Goal: Entertainment & Leisure: Consume media (video, audio)

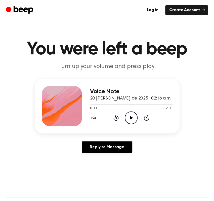
click at [132, 117] on icon "Play Audio" at bounding box center [131, 117] width 13 height 13
drag, startPoint x: 114, startPoint y: 105, endPoint x: 87, endPoint y: 104, distance: 26.2
click at [87, 105] on div "Voice Note 20 [PERSON_NAME] de 2025 · 02:16 a.m. 0:57 2:08 Your browser does no…" at bounding box center [107, 106] width 145 height 54
drag, startPoint x: 121, startPoint y: 104, endPoint x: 93, endPoint y: 105, distance: 27.2
click at [93, 105] on div at bounding box center [131, 104] width 83 height 4
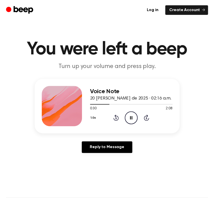
click at [132, 121] on icon "Pause Audio" at bounding box center [131, 117] width 13 height 13
click at [116, 117] on icon at bounding box center [116, 118] width 1 height 2
click at [129, 116] on icon "Play Audio" at bounding box center [131, 117] width 13 height 13
click at [116, 119] on icon at bounding box center [116, 118] width 1 height 2
click at [117, 119] on icon "Rewind 5 seconds" at bounding box center [116, 117] width 6 height 7
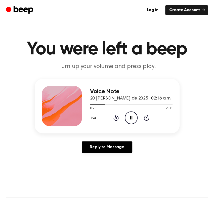
click at [114, 117] on icon "Rewind 5 seconds" at bounding box center [116, 117] width 6 height 7
click at [133, 117] on icon "Pause Audio" at bounding box center [131, 117] width 13 height 13
click at [117, 115] on icon at bounding box center [116, 118] width 5 height 6
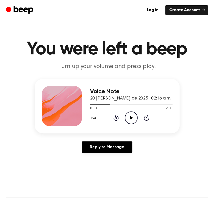
click at [117, 115] on icon at bounding box center [116, 118] width 5 height 6
click at [130, 115] on icon "Play Audio" at bounding box center [131, 117] width 13 height 13
click at [116, 116] on icon at bounding box center [116, 118] width 5 height 6
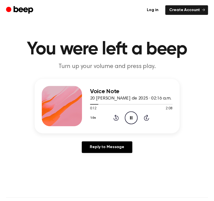
click at [116, 116] on icon at bounding box center [116, 118] width 5 height 6
click at [115, 120] on icon "Rewind 5 seconds" at bounding box center [116, 117] width 6 height 7
click at [115, 119] on icon "Rewind 5 seconds" at bounding box center [116, 117] width 6 height 7
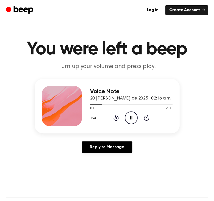
click at [115, 119] on icon "Rewind 5 seconds" at bounding box center [116, 117] width 6 height 7
click at [118, 119] on icon "Rewind 5 seconds" at bounding box center [116, 117] width 6 height 7
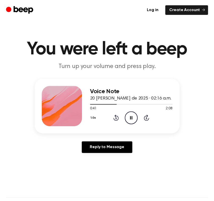
click at [118, 119] on icon "Rewind 5 seconds" at bounding box center [116, 117] width 6 height 7
click at [132, 121] on icon "Pause Audio" at bounding box center [131, 117] width 13 height 13
click at [115, 115] on icon "Rewind 5 seconds" at bounding box center [116, 117] width 6 height 7
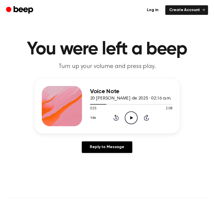
click at [127, 116] on icon "Play Audio" at bounding box center [131, 117] width 13 height 13
click at [116, 116] on icon at bounding box center [116, 118] width 5 height 6
click at [133, 119] on icon "Pause Audio" at bounding box center [131, 117] width 13 height 13
click at [132, 116] on icon "Play Audio" at bounding box center [131, 117] width 13 height 13
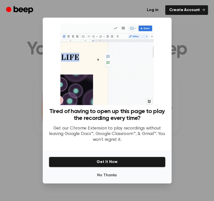
click at [195, 33] on div at bounding box center [107, 100] width 214 height 201
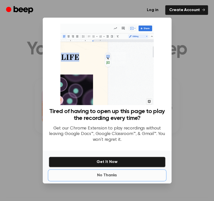
click at [127, 176] on button "No Thanks" at bounding box center [107, 175] width 117 height 10
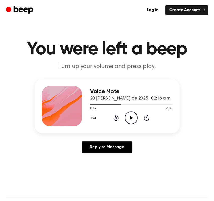
click at [130, 115] on icon "Play Audio" at bounding box center [131, 117] width 13 height 13
click at [114, 118] on icon at bounding box center [116, 118] width 5 height 6
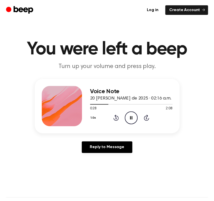
click at [114, 118] on icon at bounding box center [116, 118] width 5 height 6
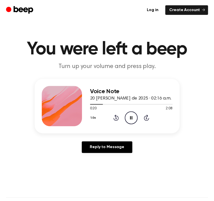
click at [136, 120] on icon "Pause Audio" at bounding box center [131, 117] width 13 height 13
click at [130, 117] on icon "Play Audio" at bounding box center [131, 117] width 13 height 13
click at [130, 120] on icon "Pause Audio" at bounding box center [131, 117] width 13 height 13
click at [129, 117] on icon "Play Audio" at bounding box center [131, 117] width 13 height 13
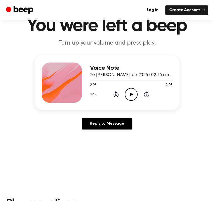
scroll to position [26, 0]
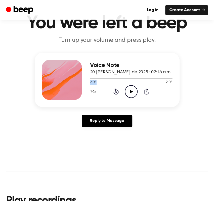
drag, startPoint x: 126, startPoint y: 79, endPoint x: 109, endPoint y: 81, distance: 17.2
click at [109, 81] on div "2:08 2:08 Your browser does not support the [object Object] element." at bounding box center [131, 80] width 83 height 9
click at [107, 78] on div at bounding box center [131, 78] width 83 height 1
drag, startPoint x: 104, startPoint y: 77, endPoint x: 94, endPoint y: 77, distance: 10.3
click at [94, 77] on div at bounding box center [131, 78] width 83 height 4
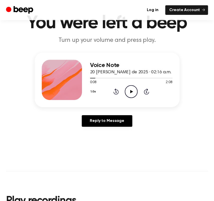
click at [128, 89] on icon "Play Audio" at bounding box center [131, 91] width 13 height 13
click at [135, 90] on icon "Pause Audio" at bounding box center [131, 91] width 13 height 13
click at [134, 94] on icon "Play Audio" at bounding box center [131, 91] width 13 height 13
click at [134, 92] on icon "Pause Audio" at bounding box center [131, 91] width 13 height 13
